Goal: Information Seeking & Learning: Learn about a topic

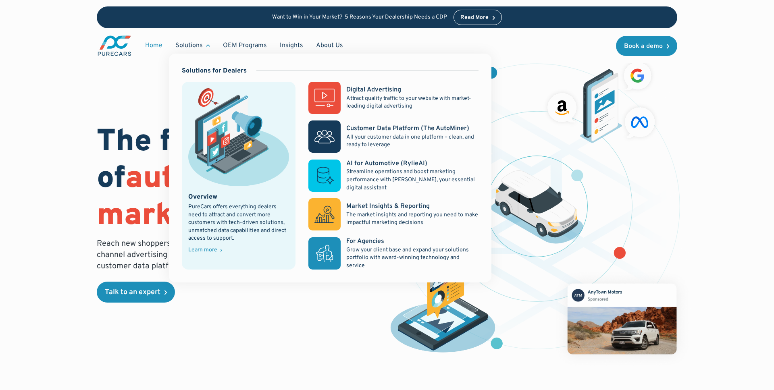
click at [188, 43] on div "Solutions" at bounding box center [188, 45] width 27 height 9
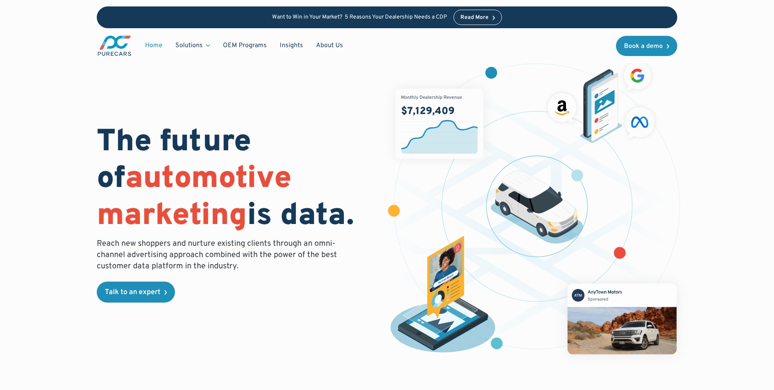
click at [188, 43] on div "Solutions" at bounding box center [188, 45] width 27 height 9
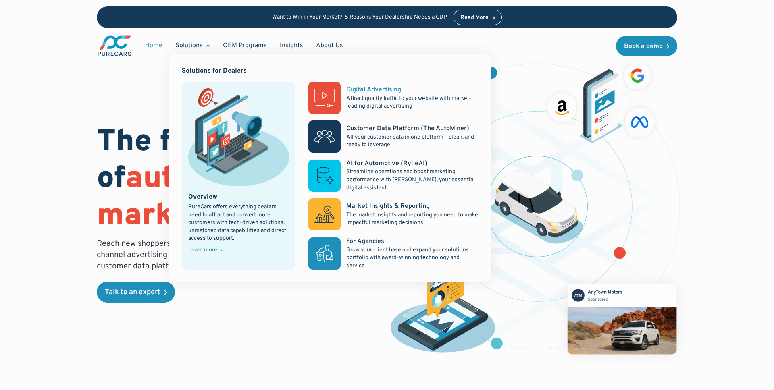
click at [424, 87] on div "Digital Advertising Attract quality traffic to your website with market-leading…" at bounding box center [412, 97] width 132 height 25
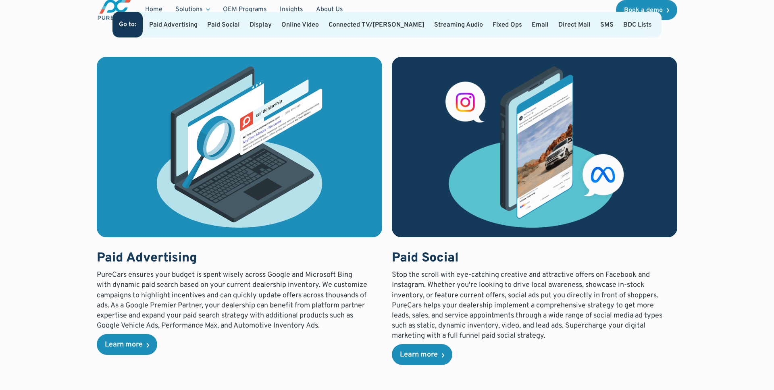
scroll to position [596, 0]
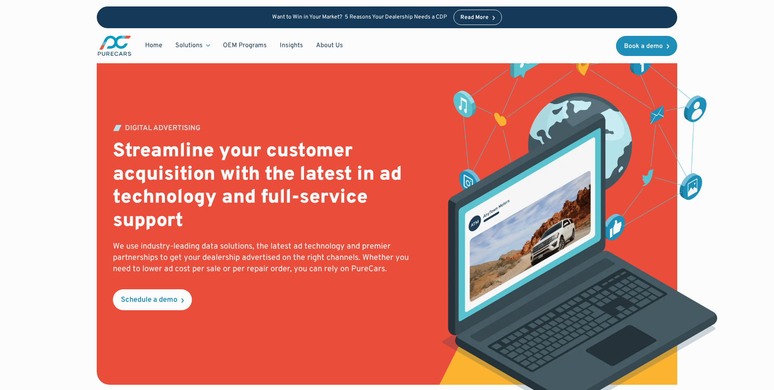
scroll to position [0, 0]
